Goal: Obtain resource: Obtain resource

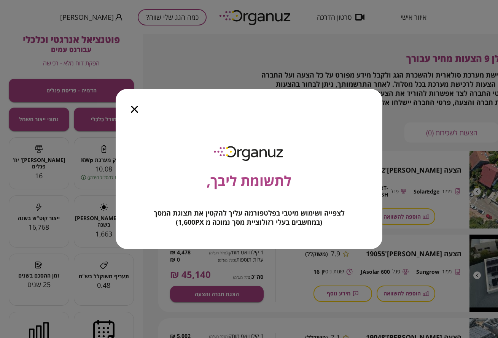
click at [133, 107] on icon "button" at bounding box center [134, 109] width 7 height 7
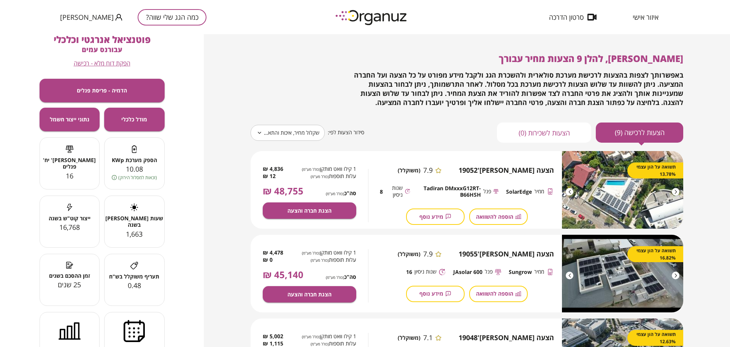
click at [305, 135] on body "**********" at bounding box center [365, 173] width 730 height 347
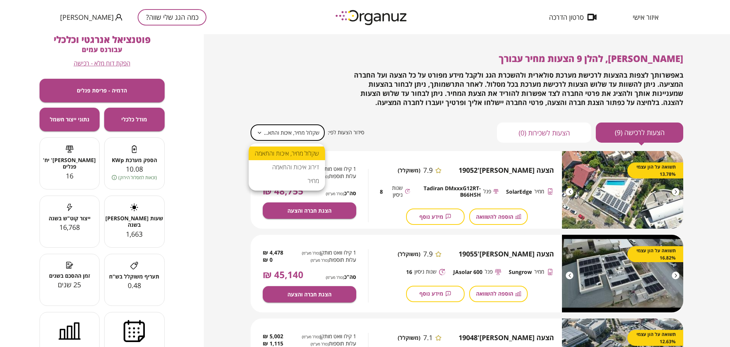
click at [305, 181] on li "מחיר" at bounding box center [287, 181] width 76 height 14
type input "*****"
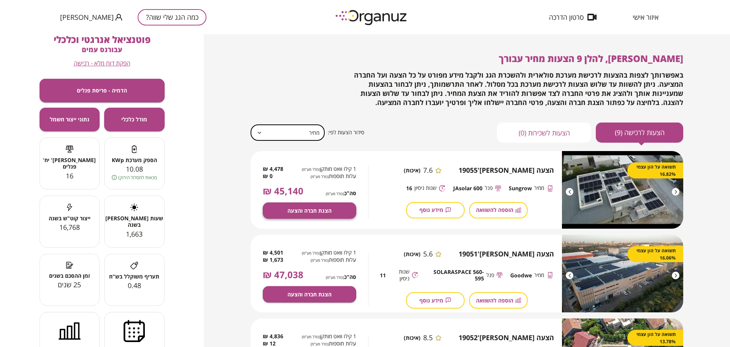
click at [339, 207] on button "הצגת חברה והצעה" at bounding box center [310, 210] width 94 height 16
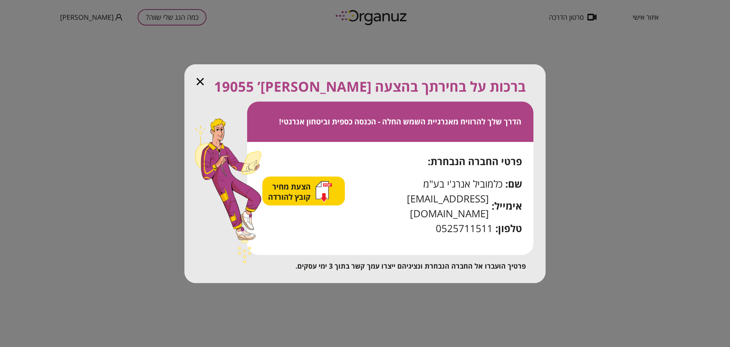
click at [313, 201] on span "הצעת מחיר קובץ להורדה" at bounding box center [290, 191] width 45 height 21
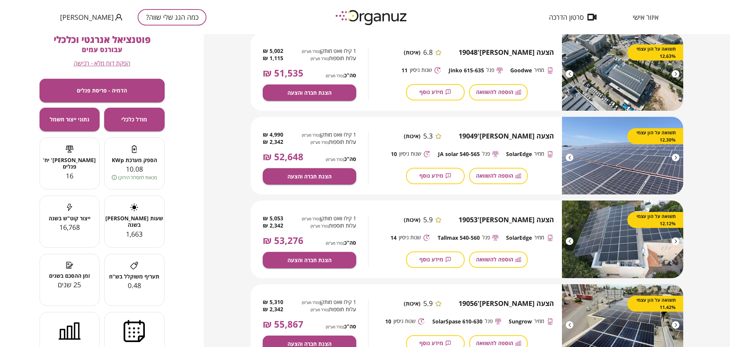
scroll to position [570, 0]
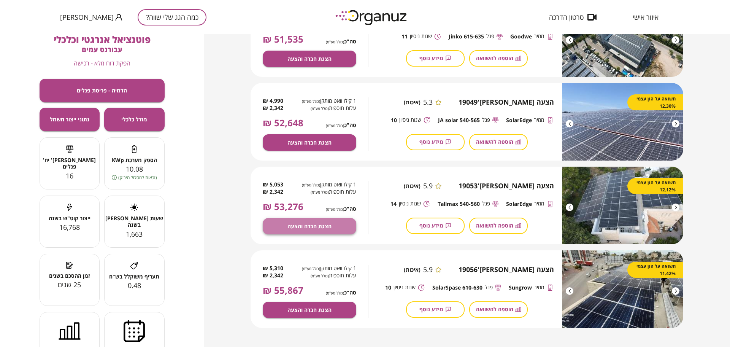
click at [322, 223] on span "הצגת חברה והצעה" at bounding box center [310, 226] width 44 height 6
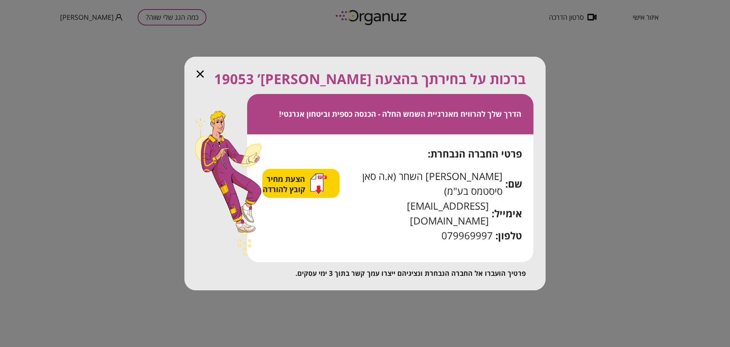
click at [291, 194] on span "הצעת מחיר קובץ להורדה" at bounding box center [285, 184] width 45 height 21
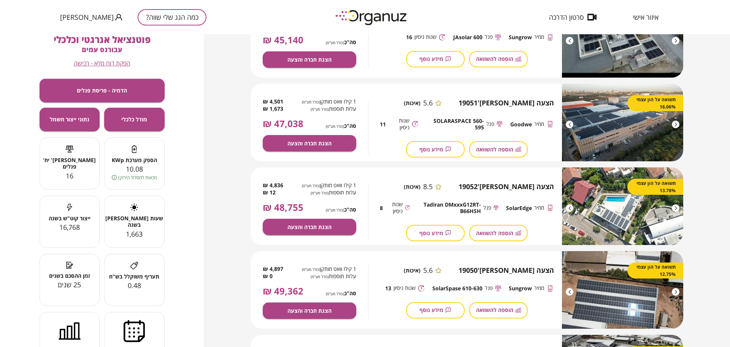
scroll to position [142, 0]
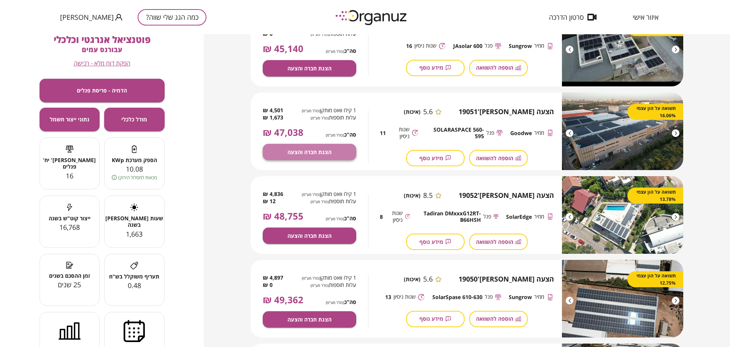
click at [290, 150] on span "הצגת חברה והצעה" at bounding box center [310, 152] width 44 height 6
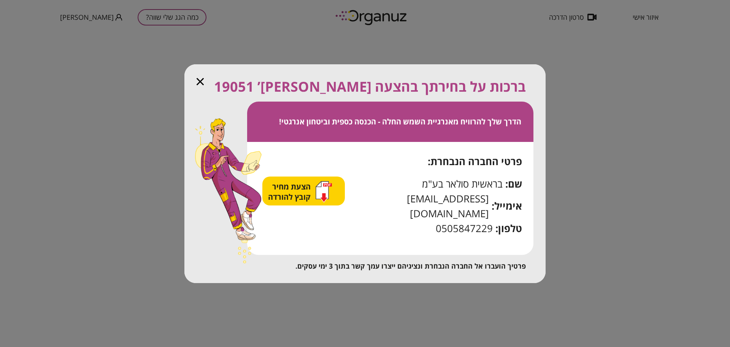
click at [296, 202] on span "הצעת מחיר קובץ להורדה" at bounding box center [290, 191] width 45 height 21
